Goal: Communication & Community: Share content

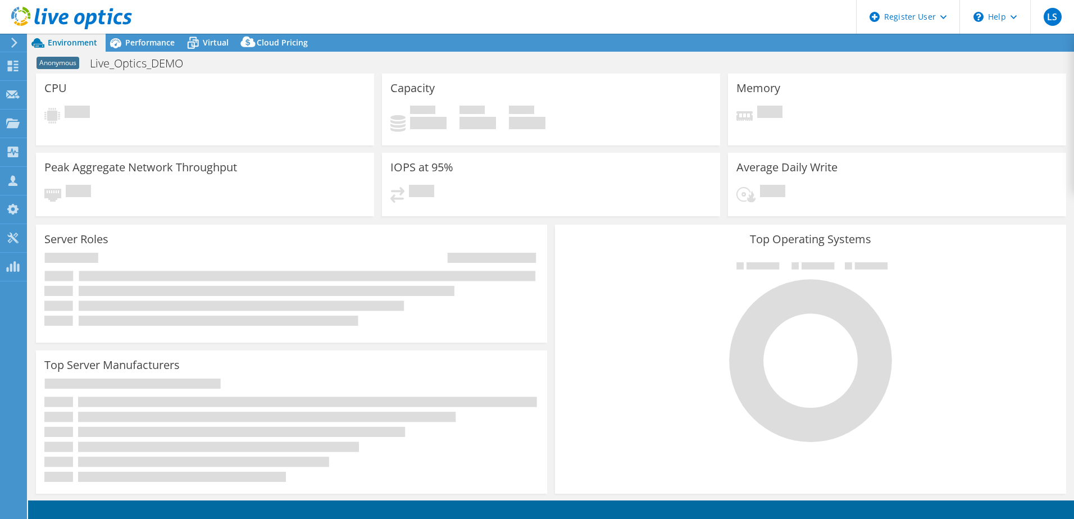
select select "USEast"
select select "USD"
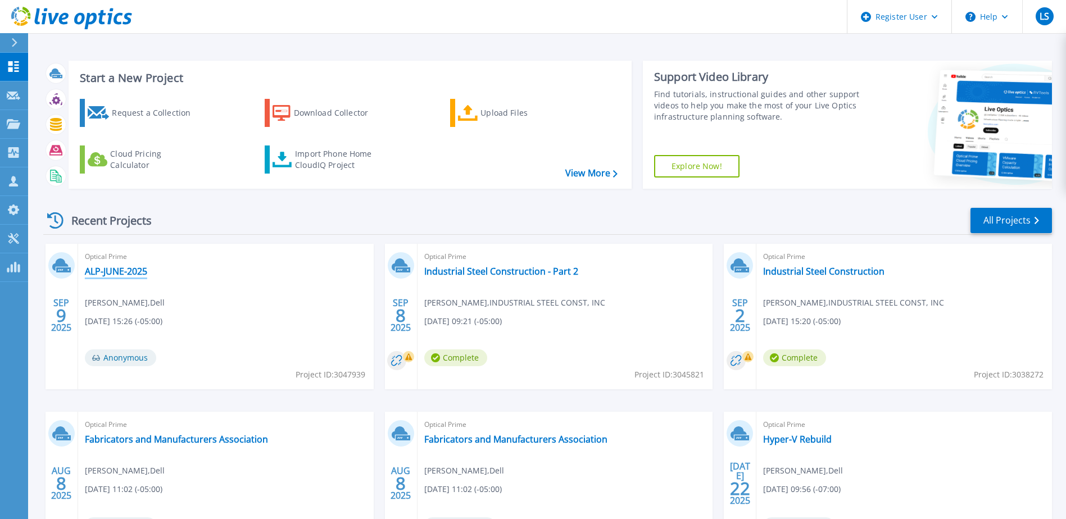
click at [130, 267] on link "ALP-JUNE-2025" at bounding box center [116, 271] width 62 height 11
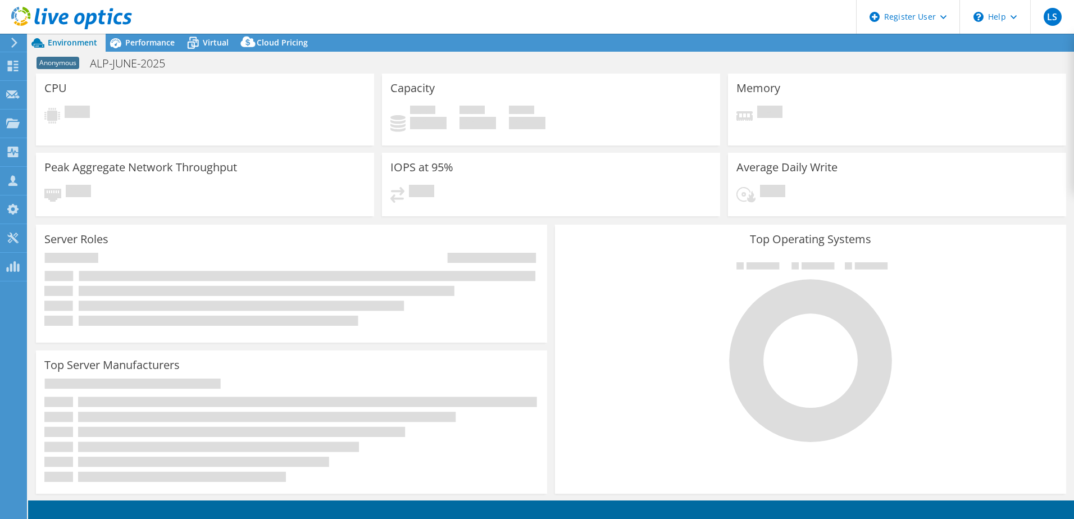
select select "USD"
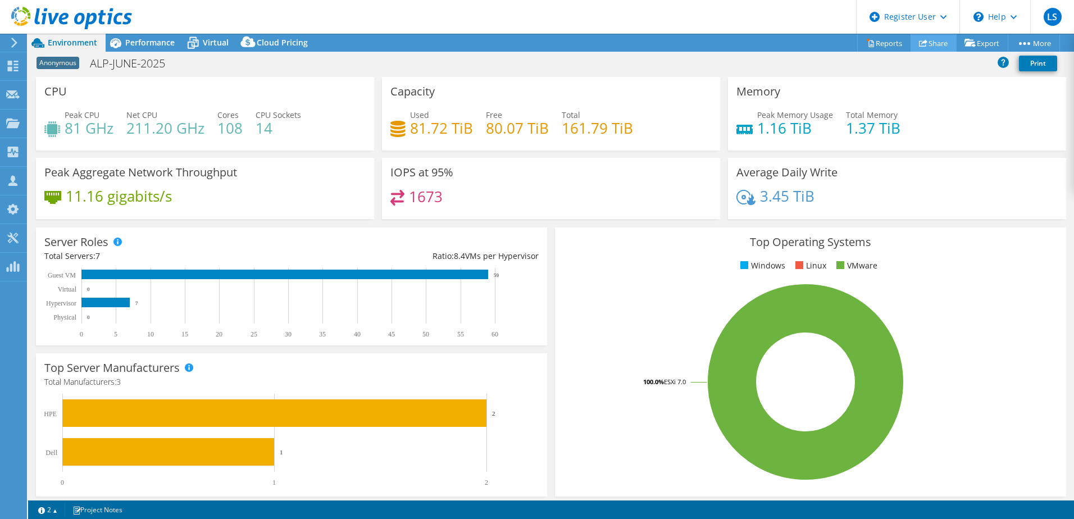
click at [930, 45] on link "Share" at bounding box center [934, 42] width 46 height 17
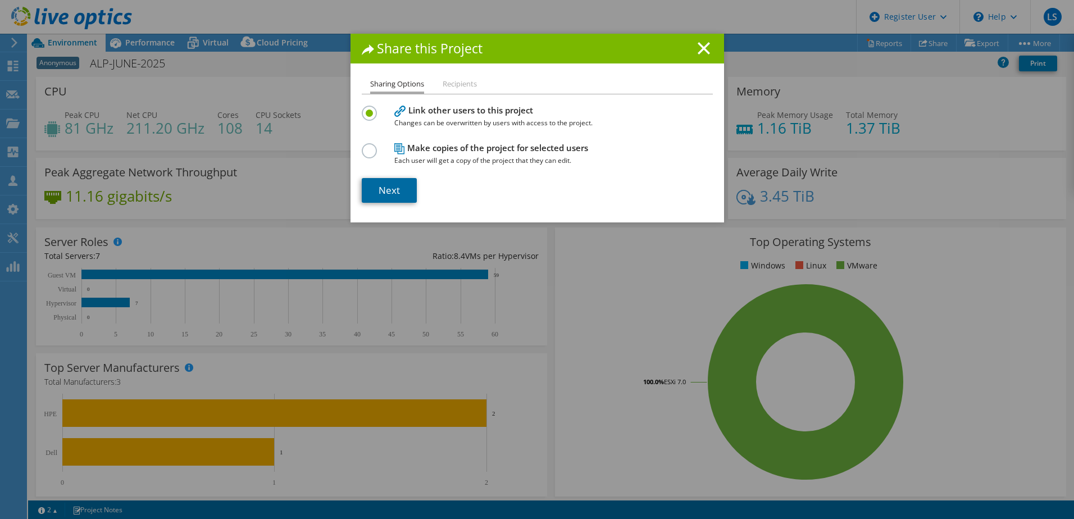
click at [402, 184] on link "Next" at bounding box center [389, 190] width 55 height 25
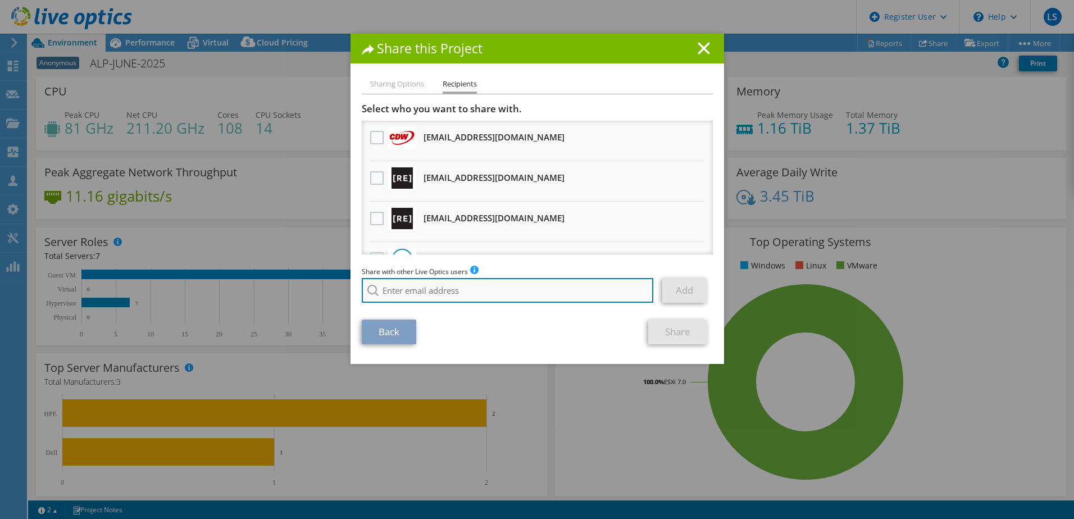
click at [454, 298] on input "search" at bounding box center [508, 290] width 292 height 25
type input "tushar sharma"
drag, startPoint x: 447, startPoint y: 294, endPoint x: 357, endPoint y: 297, distance: 89.9
click at [362, 297] on input "tushar sharma" at bounding box center [508, 290] width 292 height 25
click at [542, 294] on input "search" at bounding box center [508, 290] width 292 height 25
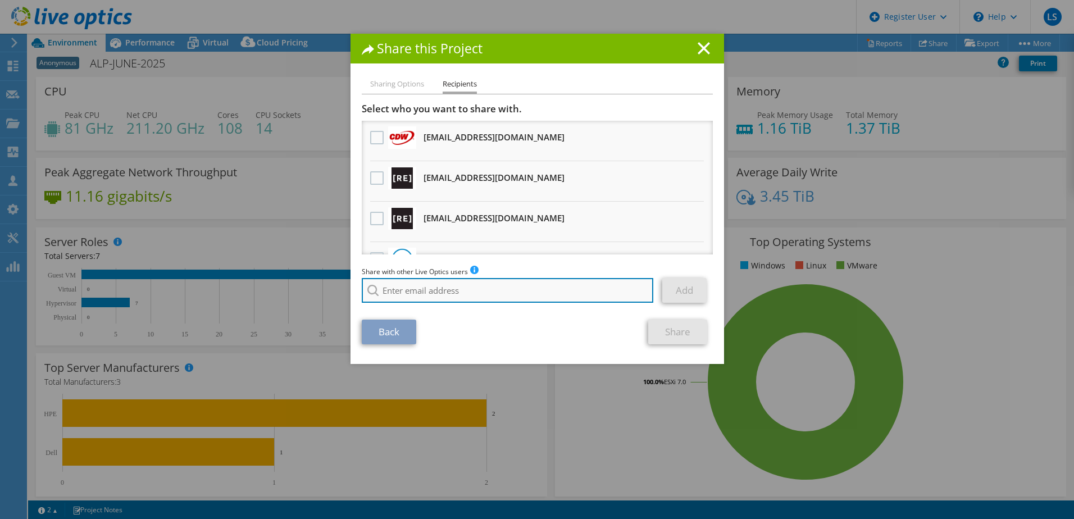
paste input "Tushar.Sharma3@dell.com"
type input "Tushar.Sharma3@dell.com"
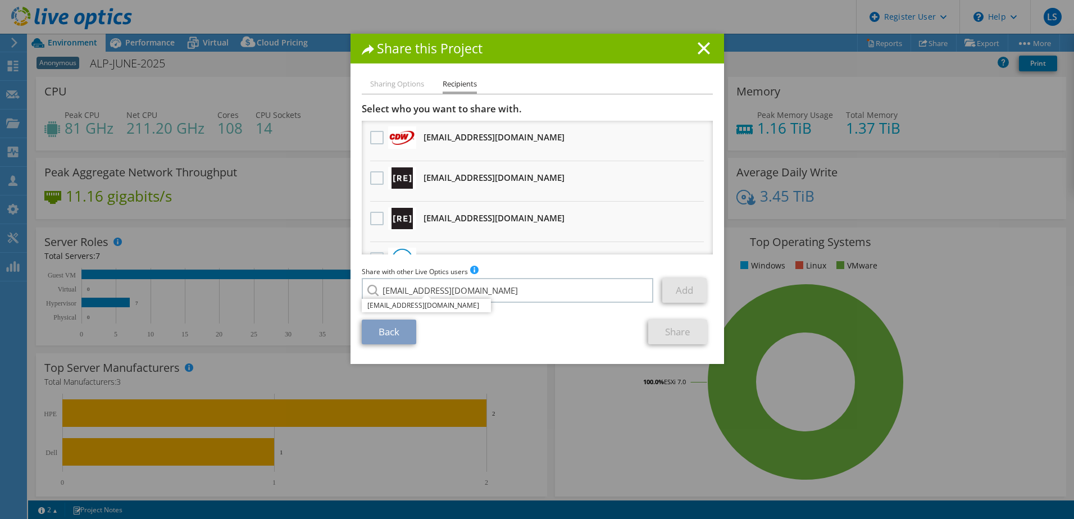
click at [445, 302] on li "Tushar.Sharma3@dell.com" at bounding box center [426, 305] width 129 height 13
click at [671, 291] on link "Add" at bounding box center [684, 290] width 44 height 25
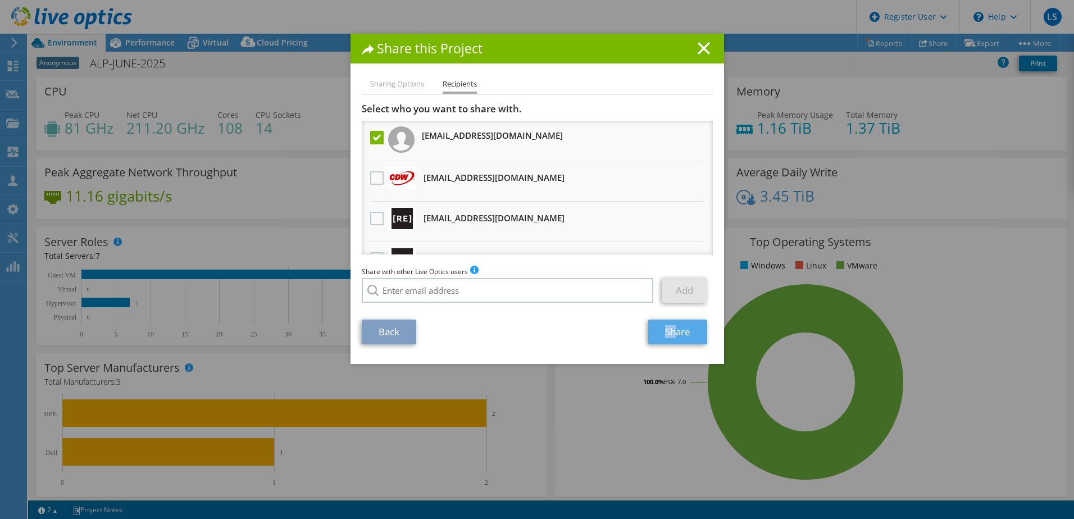
click at [671, 322] on section "Select who you want to share with. Tushar.Sharma3@dell.com burthig@cdw.com Will…" at bounding box center [537, 224] width 351 height 242
drag, startPoint x: 671, startPoint y: 322, endPoint x: 670, endPoint y: 334, distance: 11.8
click at [670, 334] on link "Share" at bounding box center [677, 332] width 59 height 25
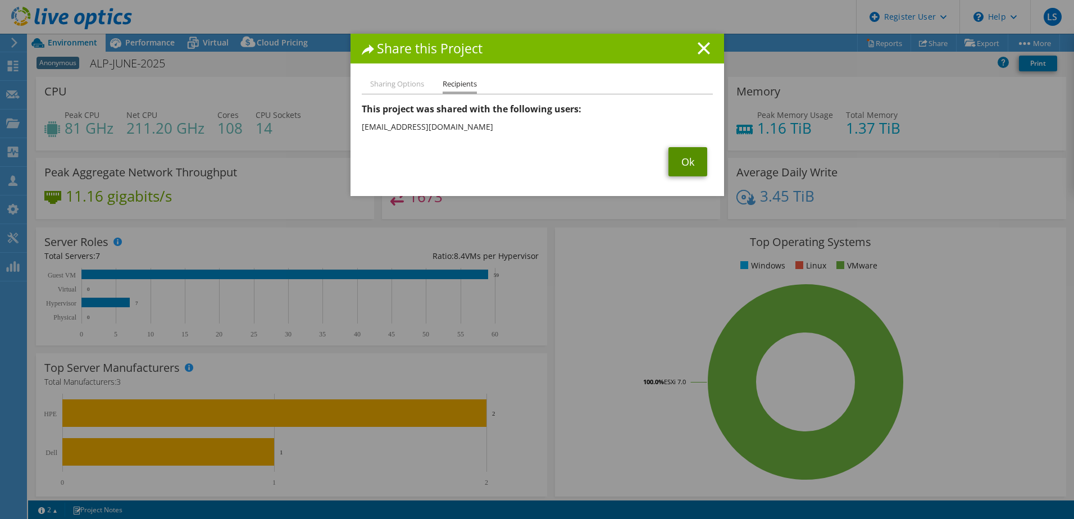
click at [685, 171] on link "Ok" at bounding box center [687, 161] width 39 height 29
